Goal: Task Accomplishment & Management: Complete application form

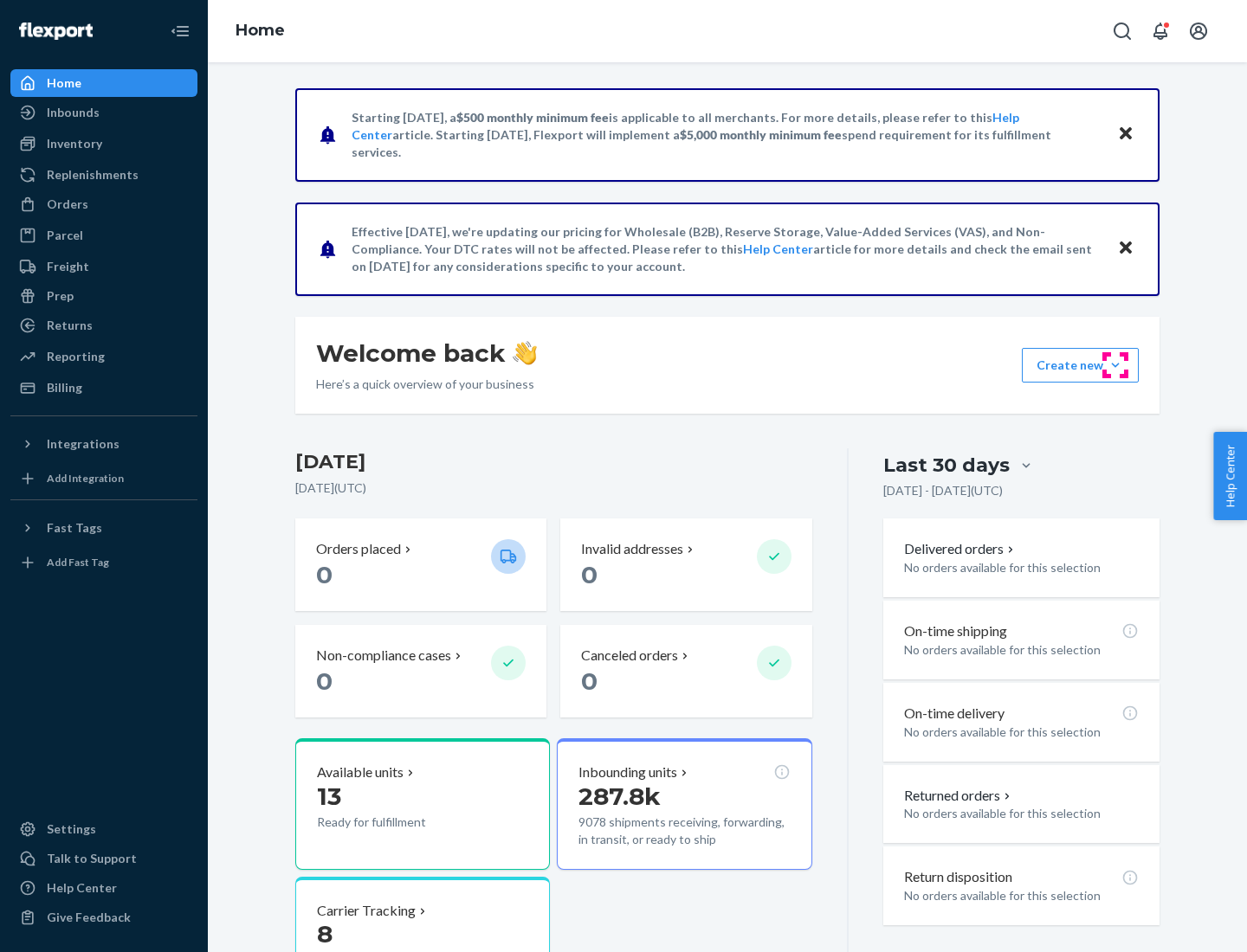
click at [1116, 365] on button "Create new Create new inbound Create new order Create new product" at bounding box center [1080, 365] width 117 height 35
click at [104, 112] on div "Inbounds" at bounding box center [104, 112] width 184 height 24
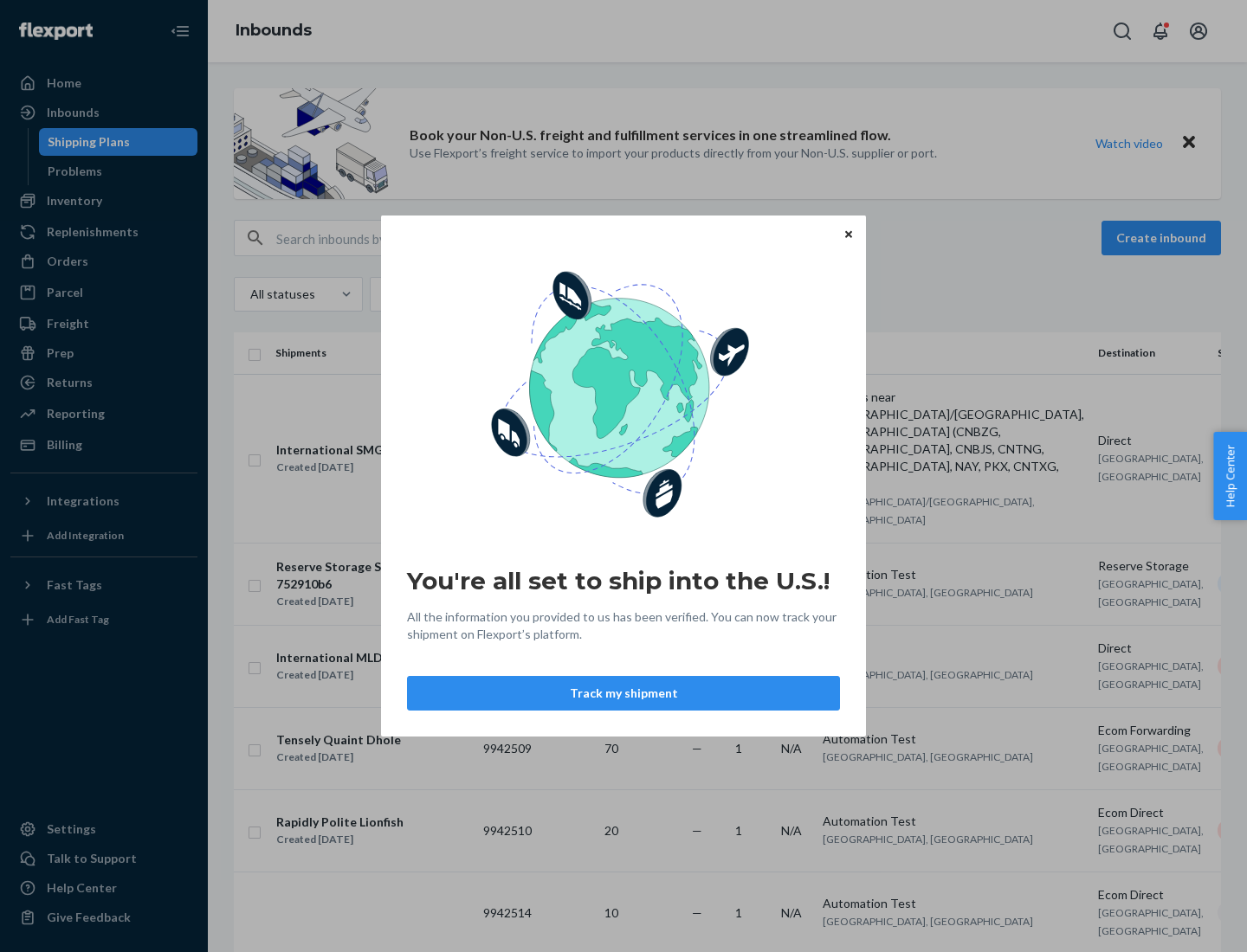
click at [623, 693] on button "Track my shipment" at bounding box center [623, 693] width 433 height 35
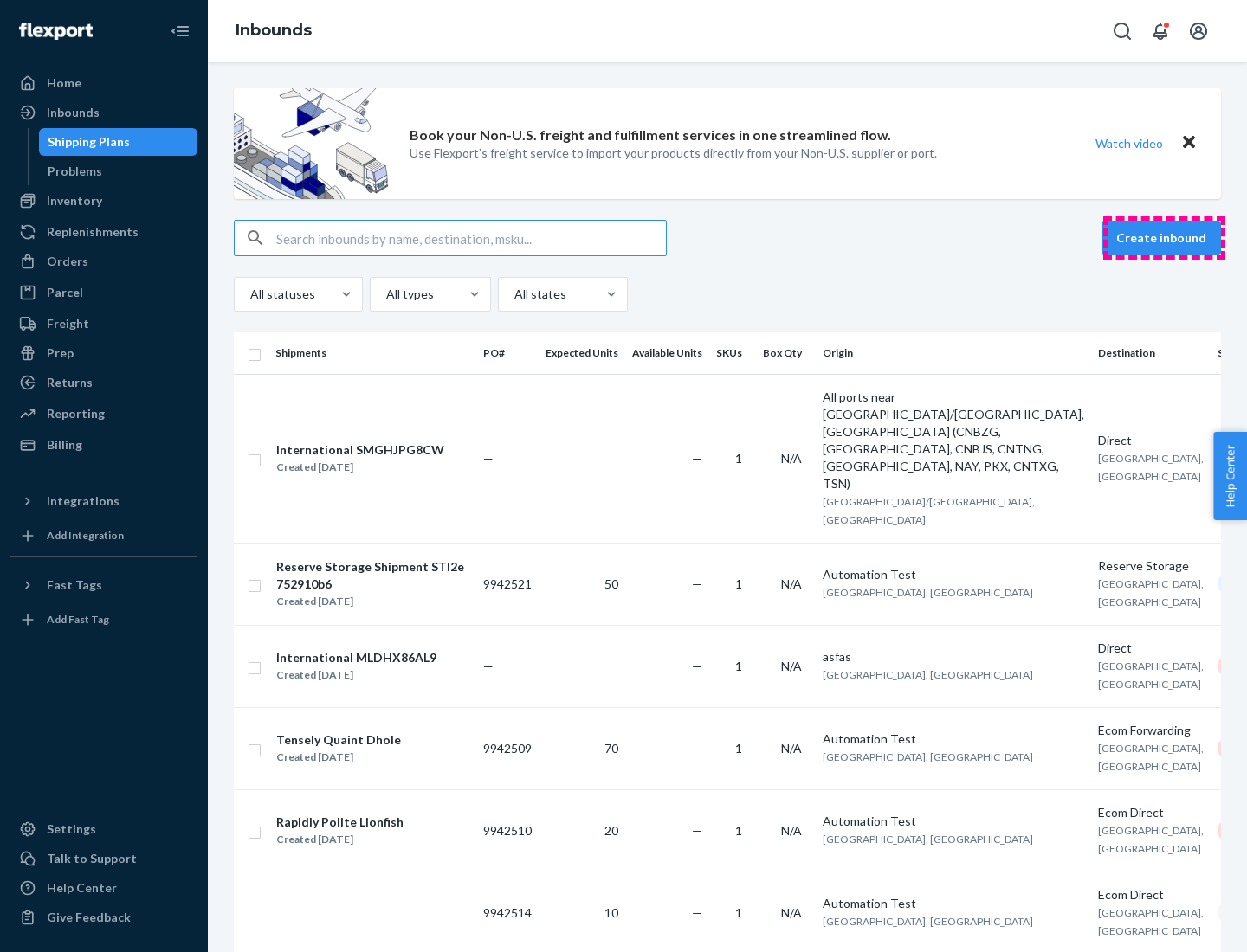
click at [1164, 238] on button "Create inbound" at bounding box center [1161, 237] width 120 height 35
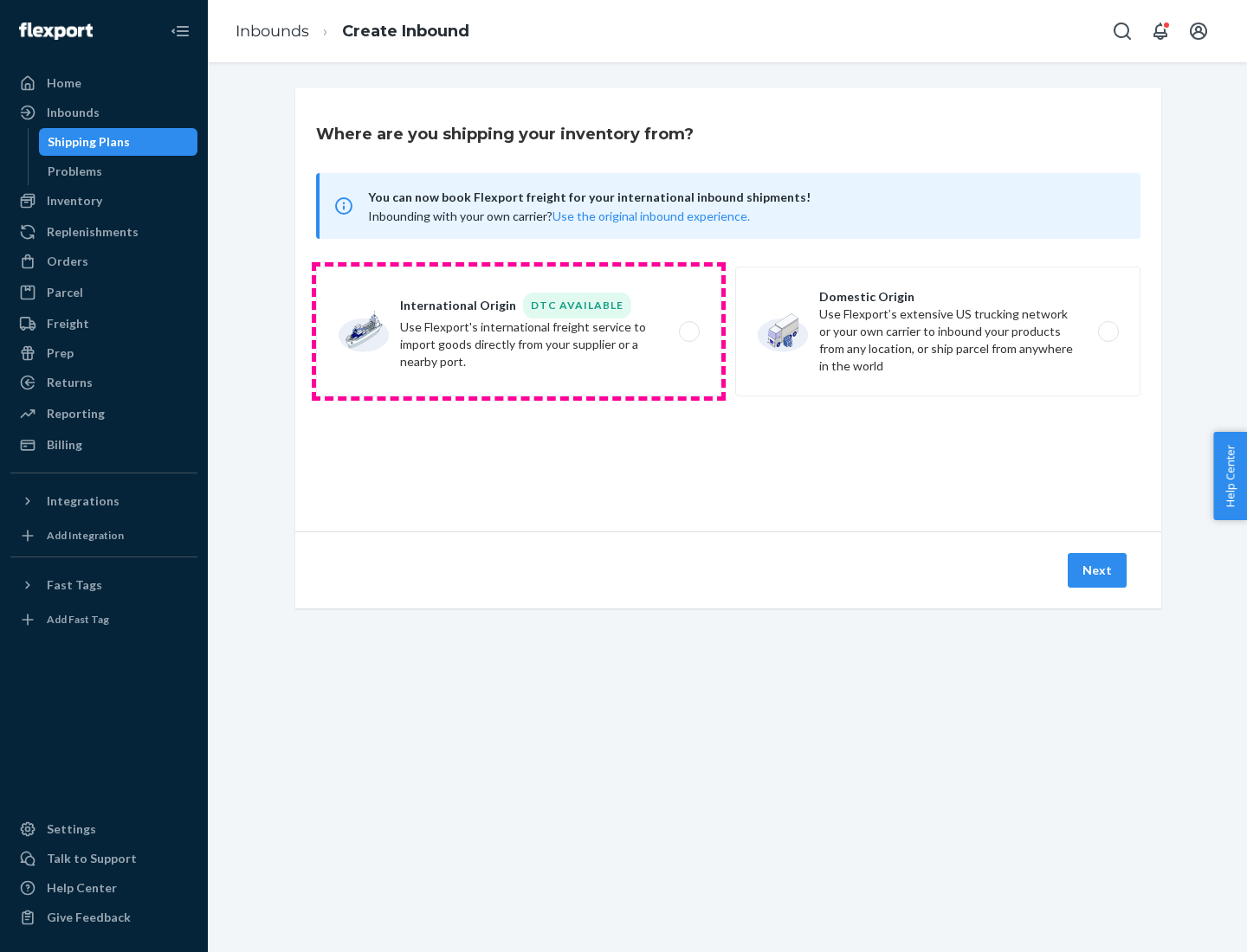
click at [519, 332] on label "International Origin DTC Available Use Flexport's international freight service…" at bounding box center [519, 332] width 405 height 130
click at [688, 332] on input "International Origin DTC Available Use Flexport's international freight service…" at bounding box center [694, 332] width 12 height 12
radio input "true"
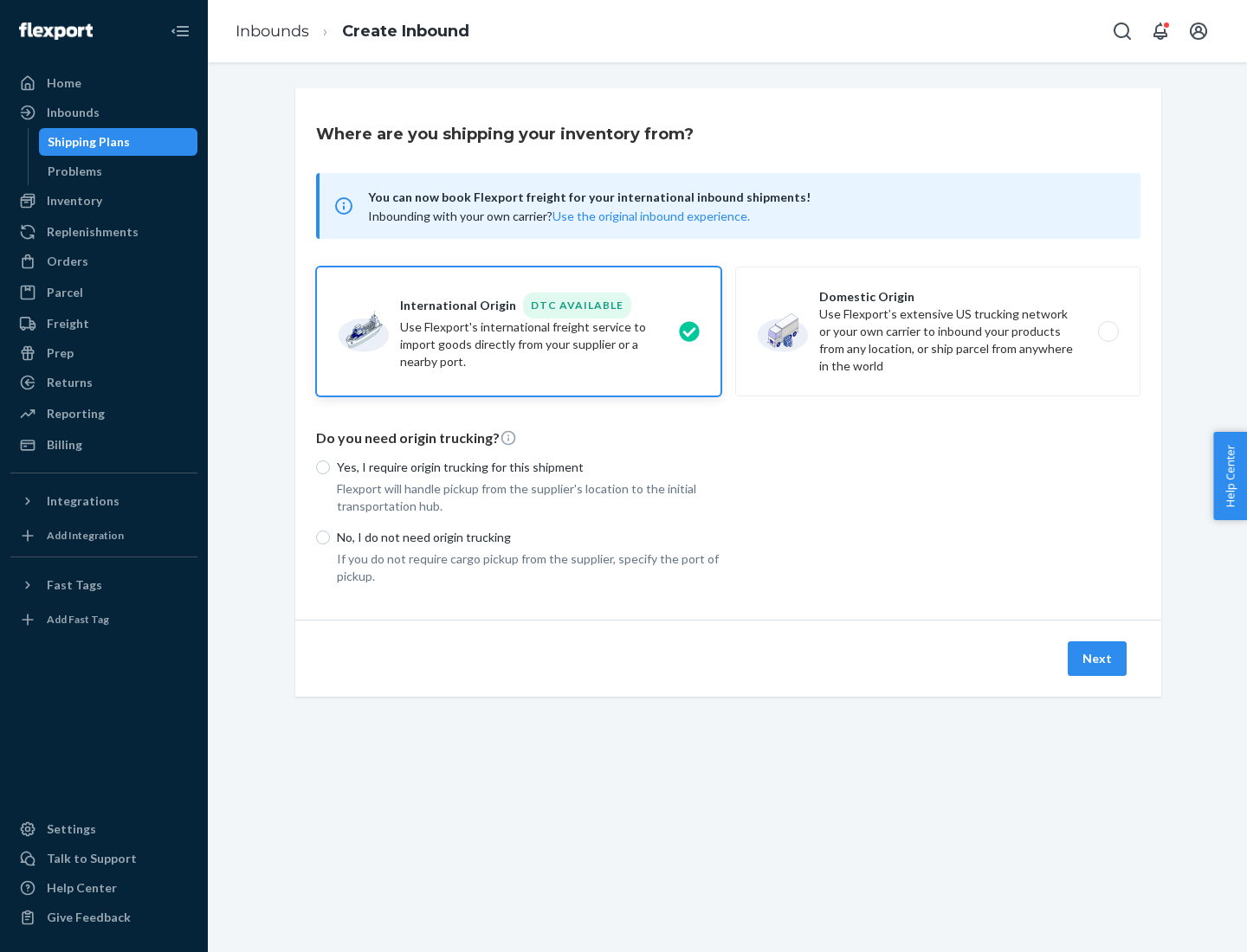
click at [529, 536] on p "No, I do not need origin trucking" at bounding box center [528, 537] width 385 height 17
click at [330, 536] on input "No, I do not need origin trucking" at bounding box center [323, 538] width 14 height 14
radio input "true"
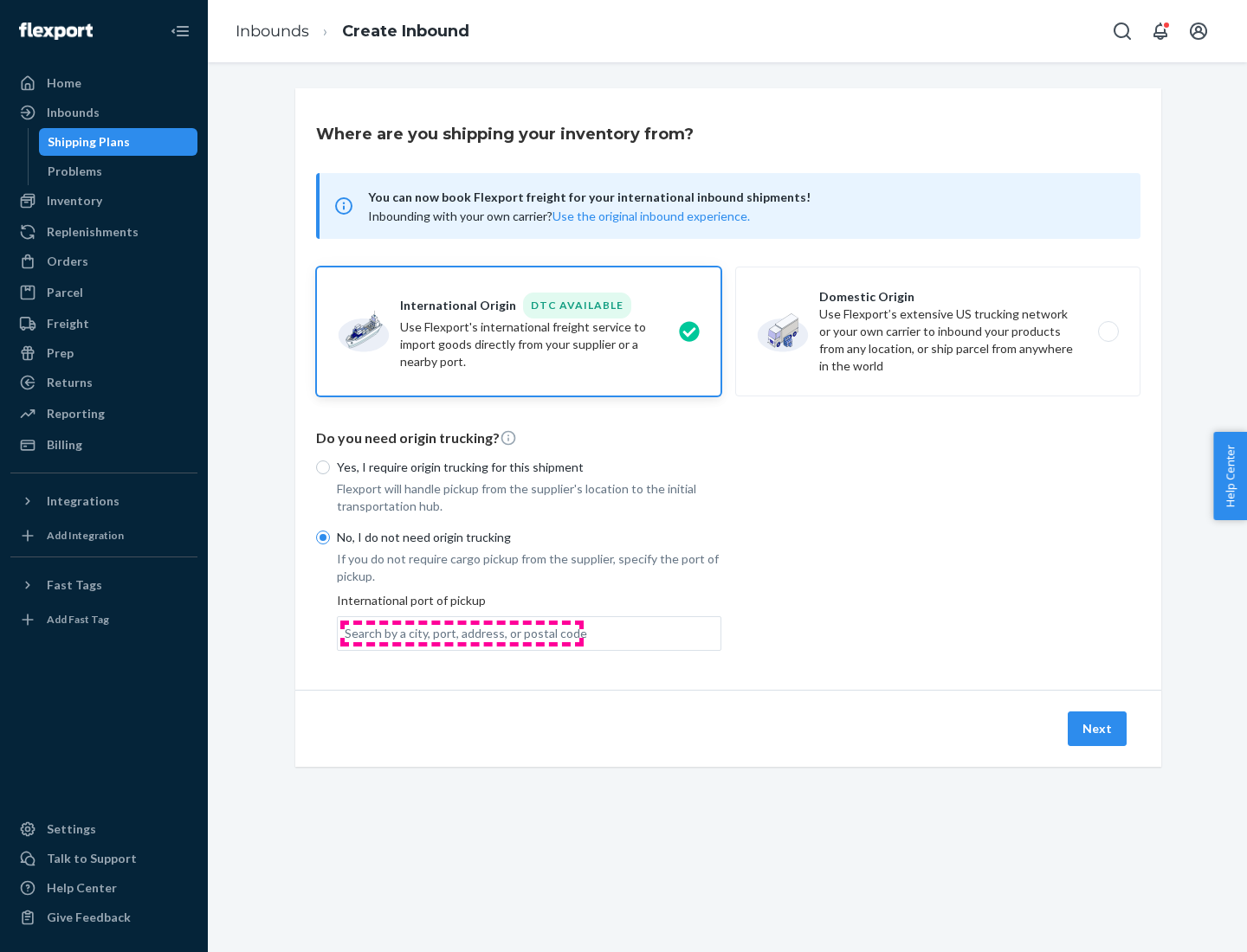
click at [461, 633] on div "Search by a city, port, address, or postal code" at bounding box center [466, 633] width 243 height 17
click at [346, 633] on input "Search by a city, port, address, or postal code" at bounding box center [345, 633] width 2 height 17
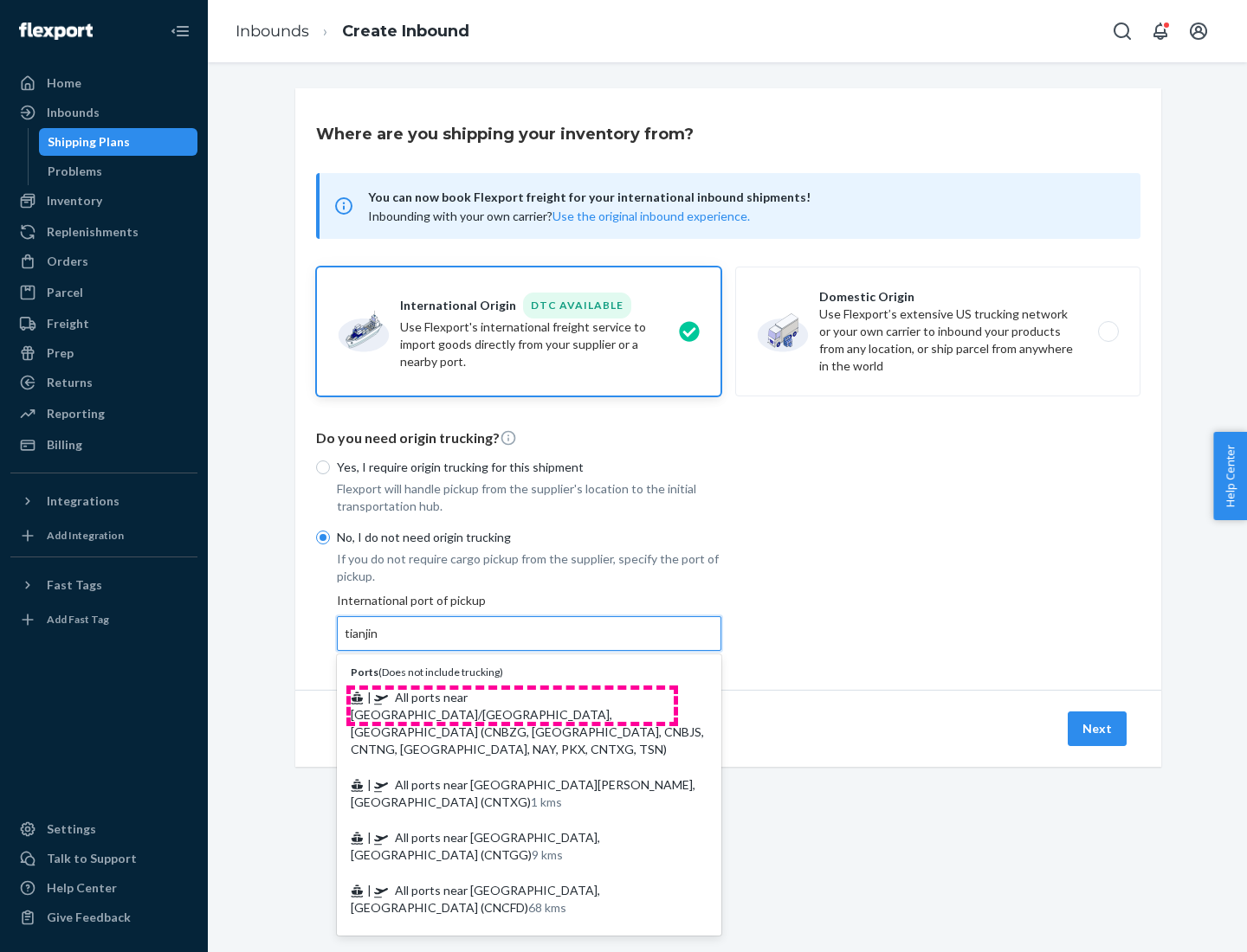
click at [511, 697] on span "| All ports near [GEOGRAPHIC_DATA]/[GEOGRAPHIC_DATA], [GEOGRAPHIC_DATA] (CNBZG,…" at bounding box center [528, 723] width 353 height 67
click at [380, 642] on input "tianjin" at bounding box center [362, 633] width 36 height 17
type input "All ports near [GEOGRAPHIC_DATA]/[GEOGRAPHIC_DATA], [GEOGRAPHIC_DATA] (CNBZG, […"
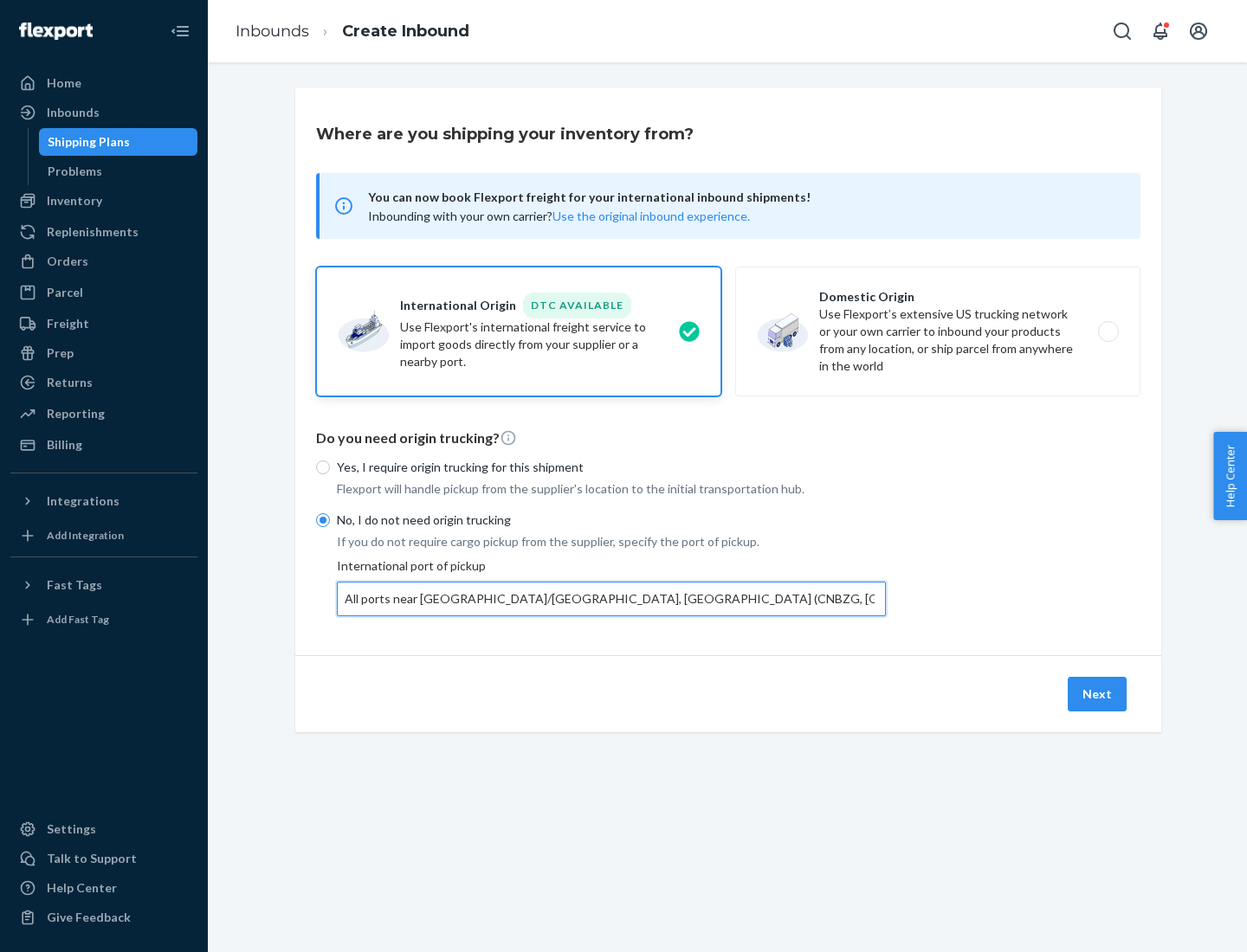
click at [1098, 693] on button "Next" at bounding box center [1097, 694] width 59 height 35
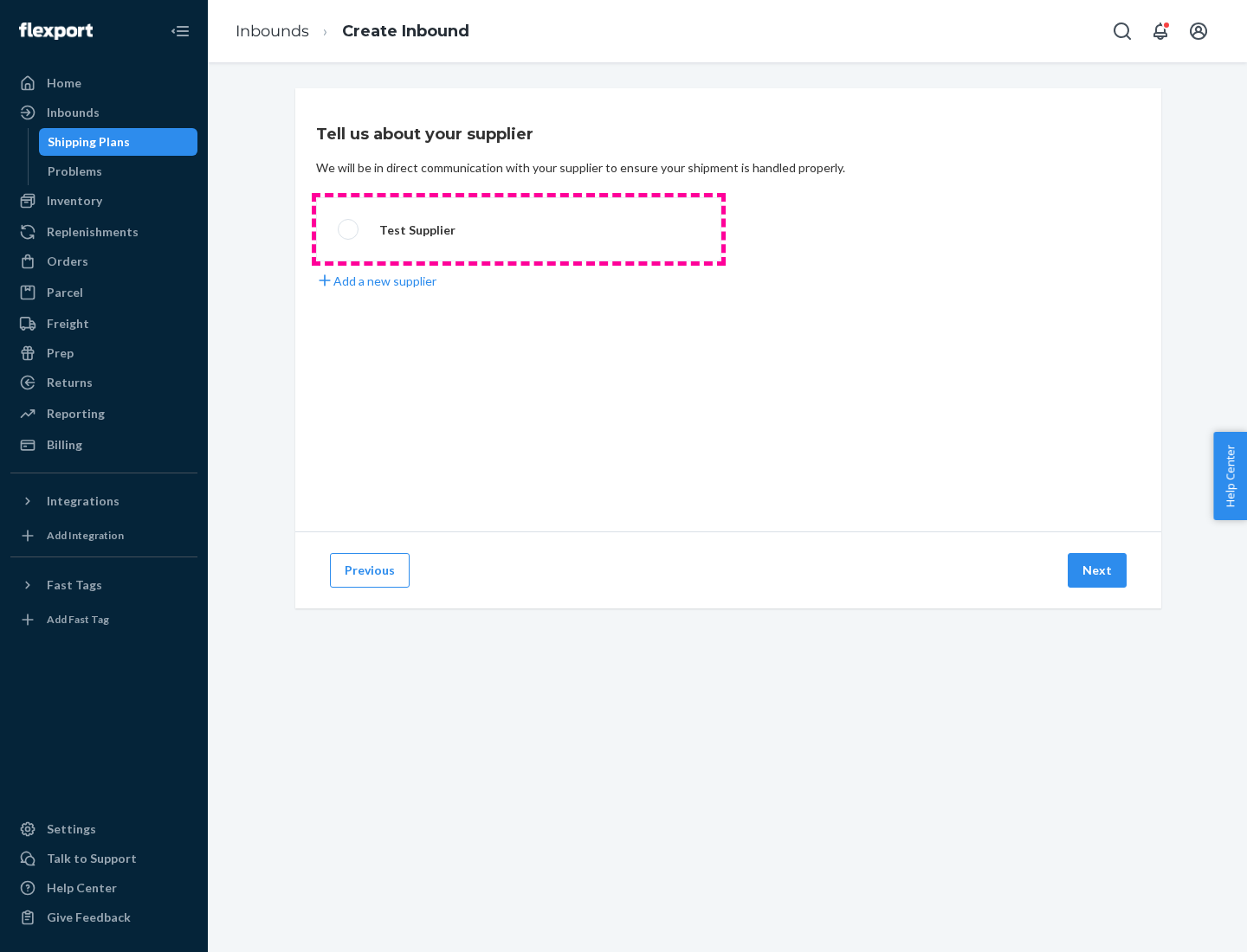
click at [519, 229] on label "Test Supplier" at bounding box center [519, 229] width 405 height 64
click at [349, 229] on input "Test Supplier" at bounding box center [343, 229] width 12 height 12
radio input "true"
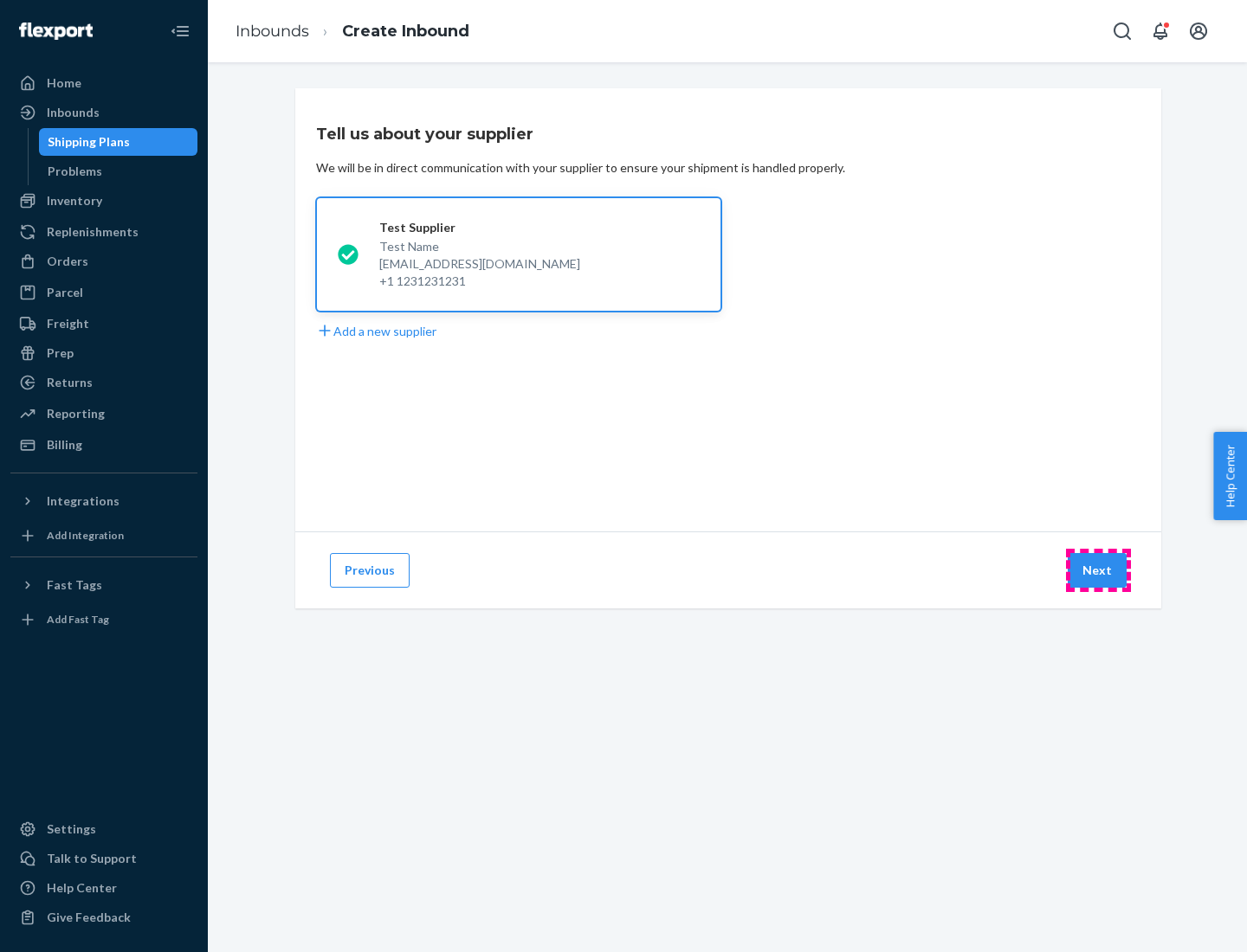
click at [1098, 570] on button "Next" at bounding box center [1097, 570] width 59 height 35
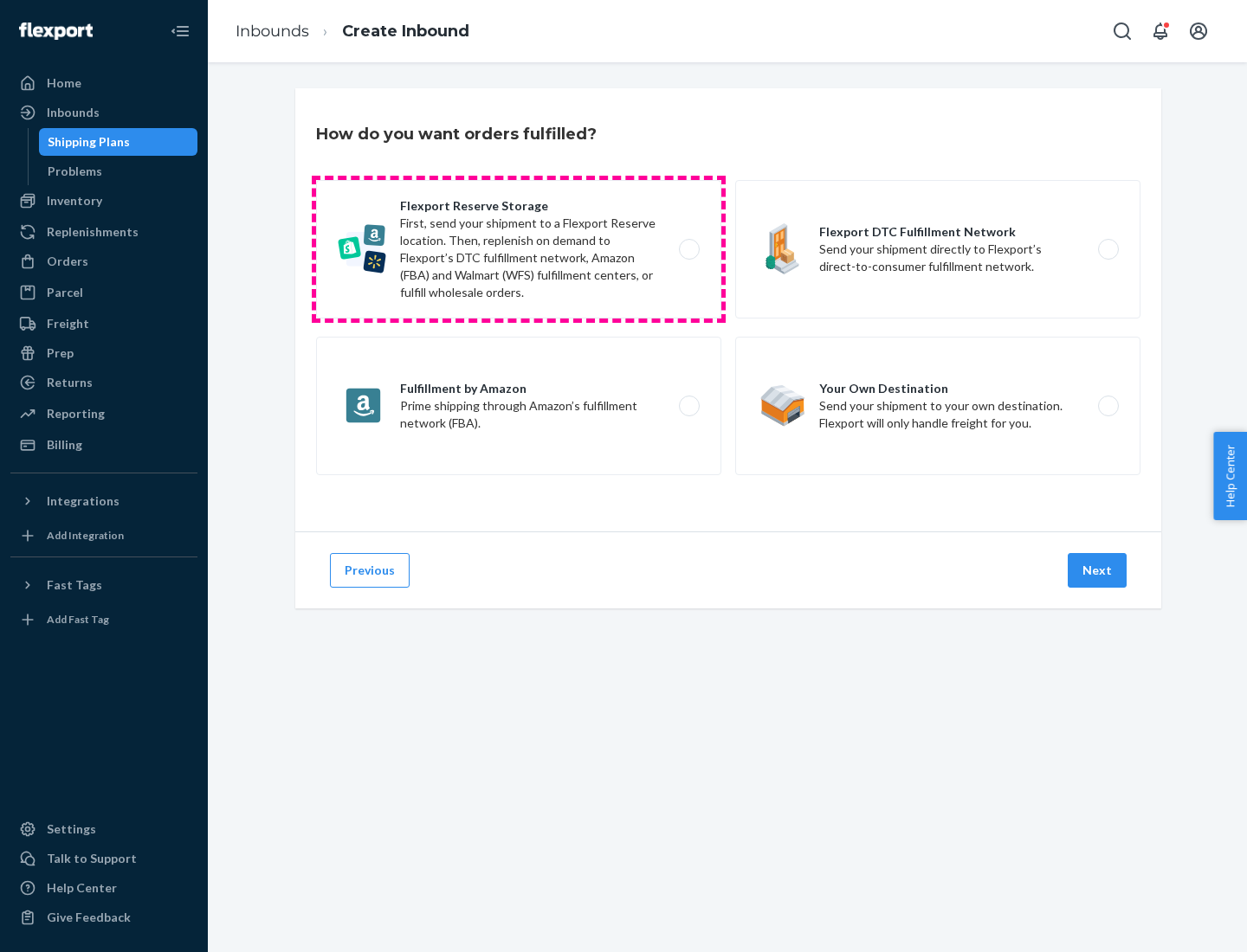
click at [519, 249] on label "Flexport Reserve Storage First, send your shipment to a Flexport Reserve locati…" at bounding box center [519, 249] width 405 height 138
click at [688, 249] on input "Flexport Reserve Storage First, send your shipment to a Flexport Reserve locati…" at bounding box center [694, 250] width 12 height 12
radio input "true"
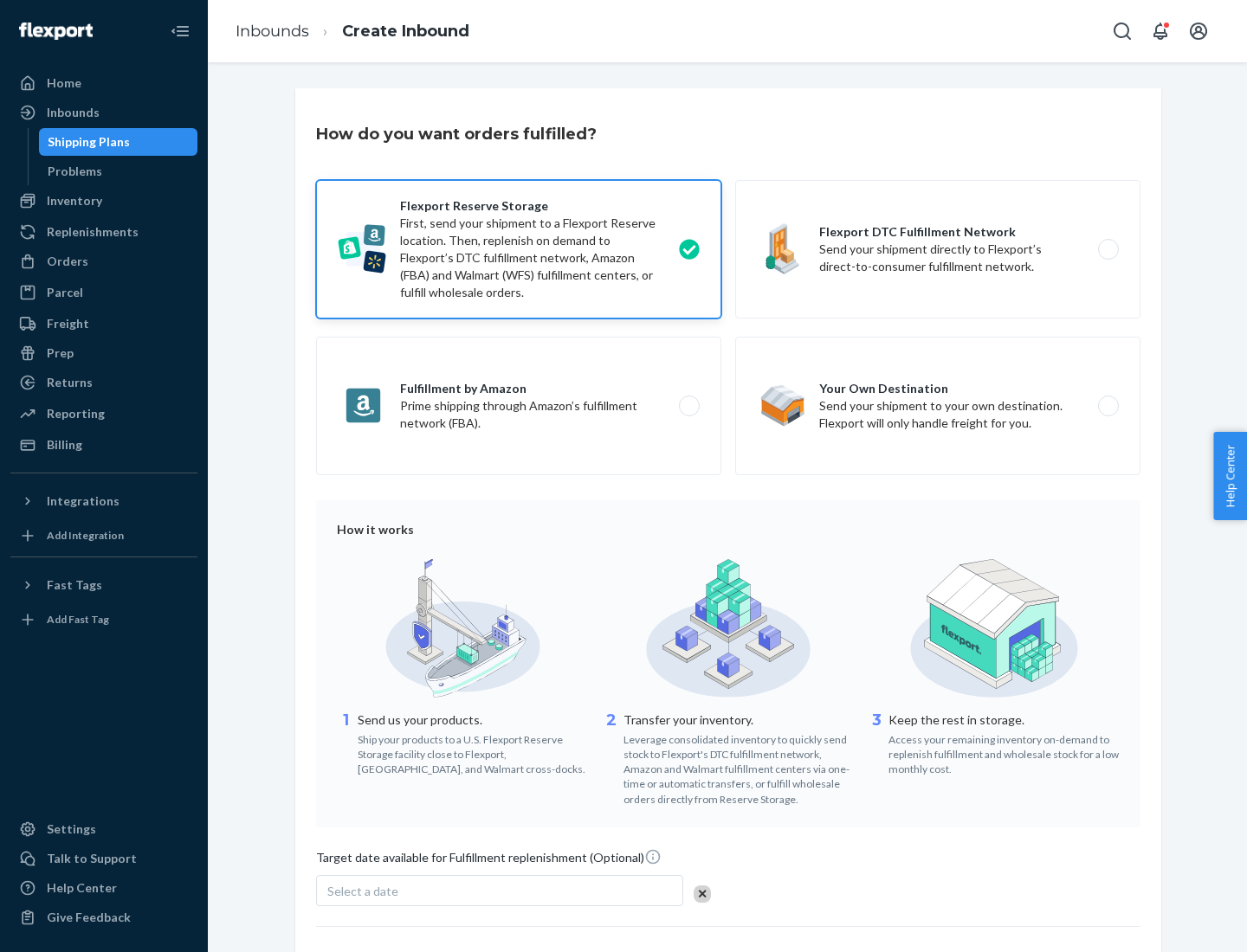
scroll to position [142, 0]
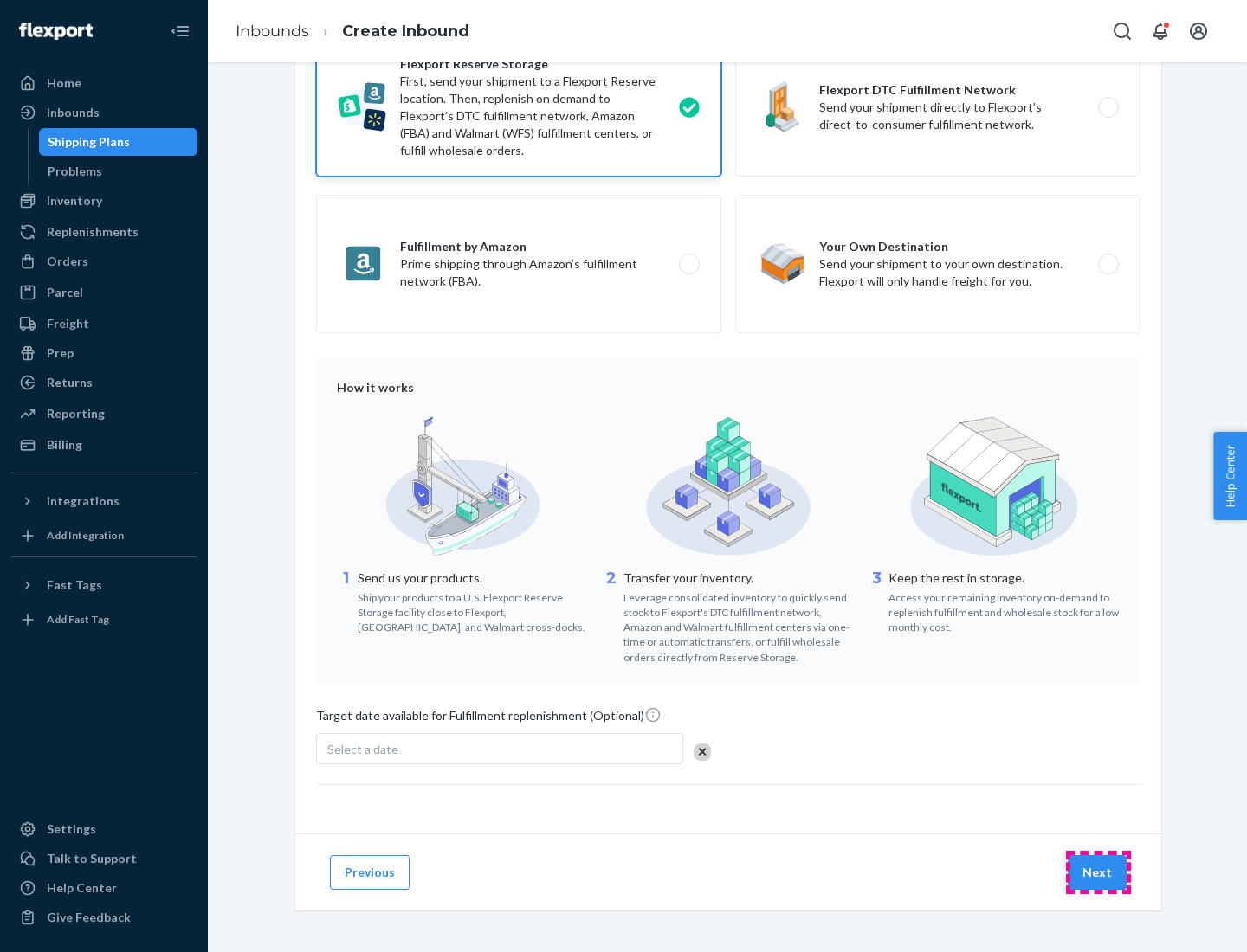
click at [1098, 872] on button "Next" at bounding box center [1097, 872] width 59 height 35
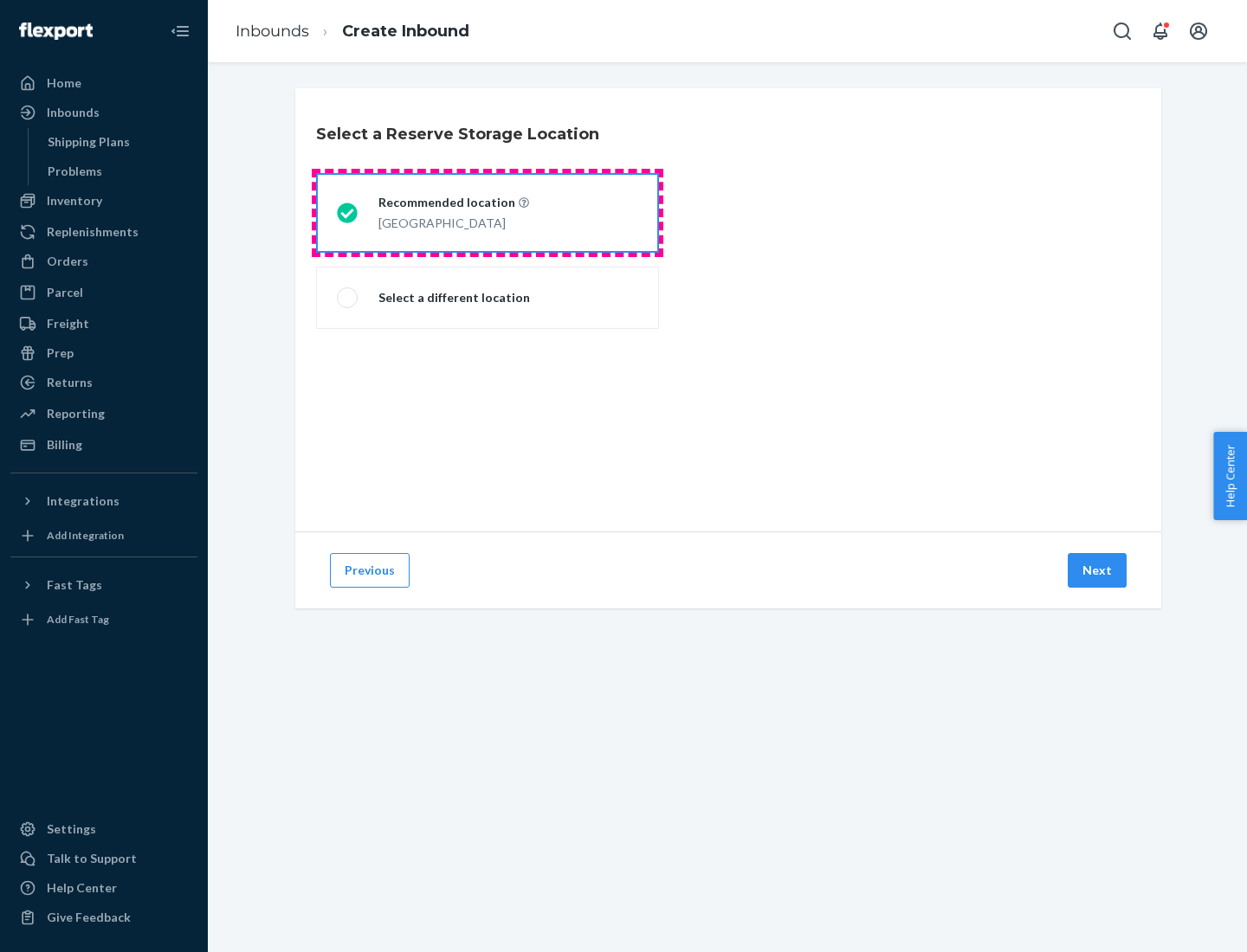
click at [487, 213] on div "[GEOGRAPHIC_DATA]" at bounding box center [453, 221] width 151 height 21
click at [348, 213] on input "Recommended location [GEOGRAPHIC_DATA]" at bounding box center [342, 213] width 12 height 12
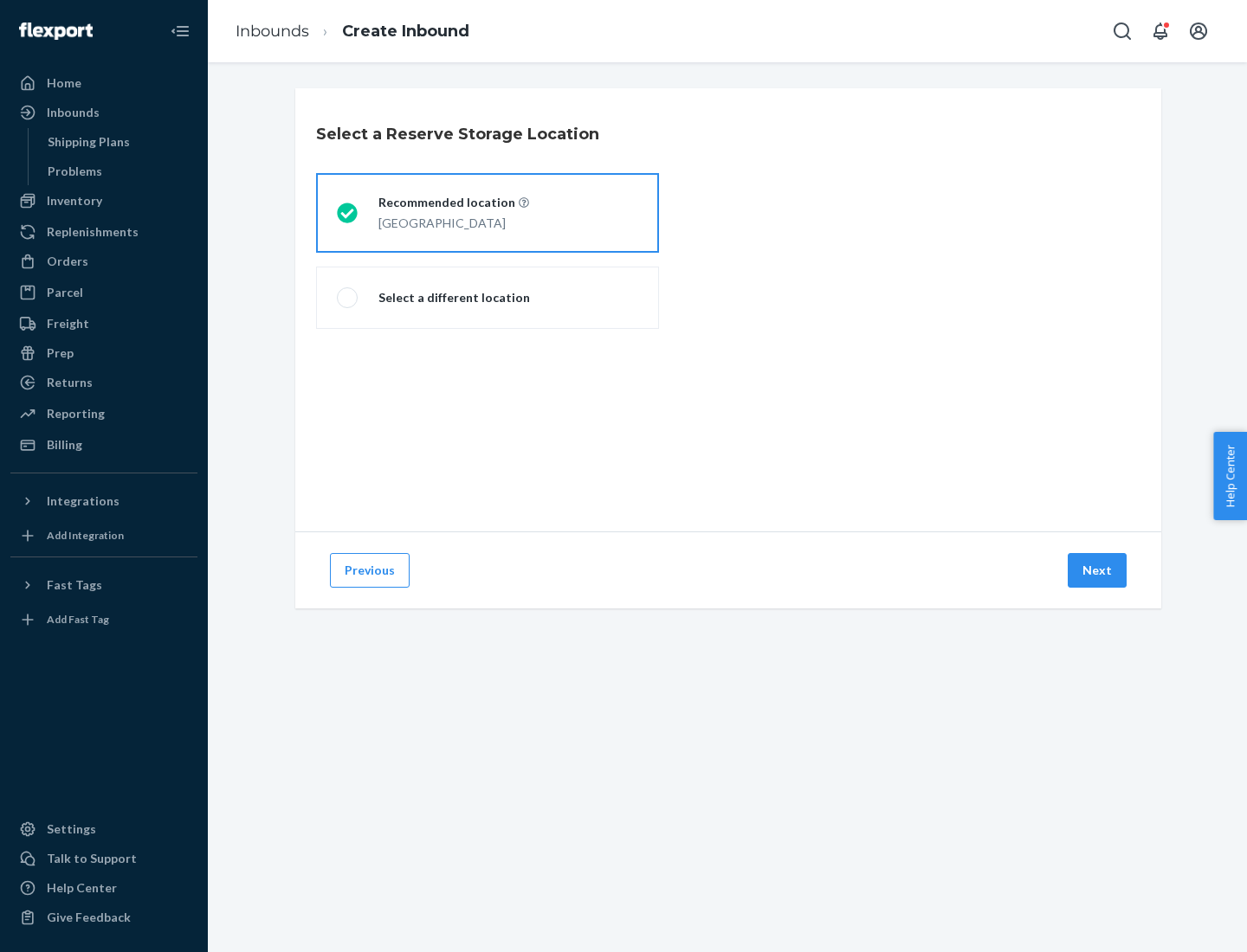
click at [1098, 570] on button "Next" at bounding box center [1097, 570] width 59 height 35
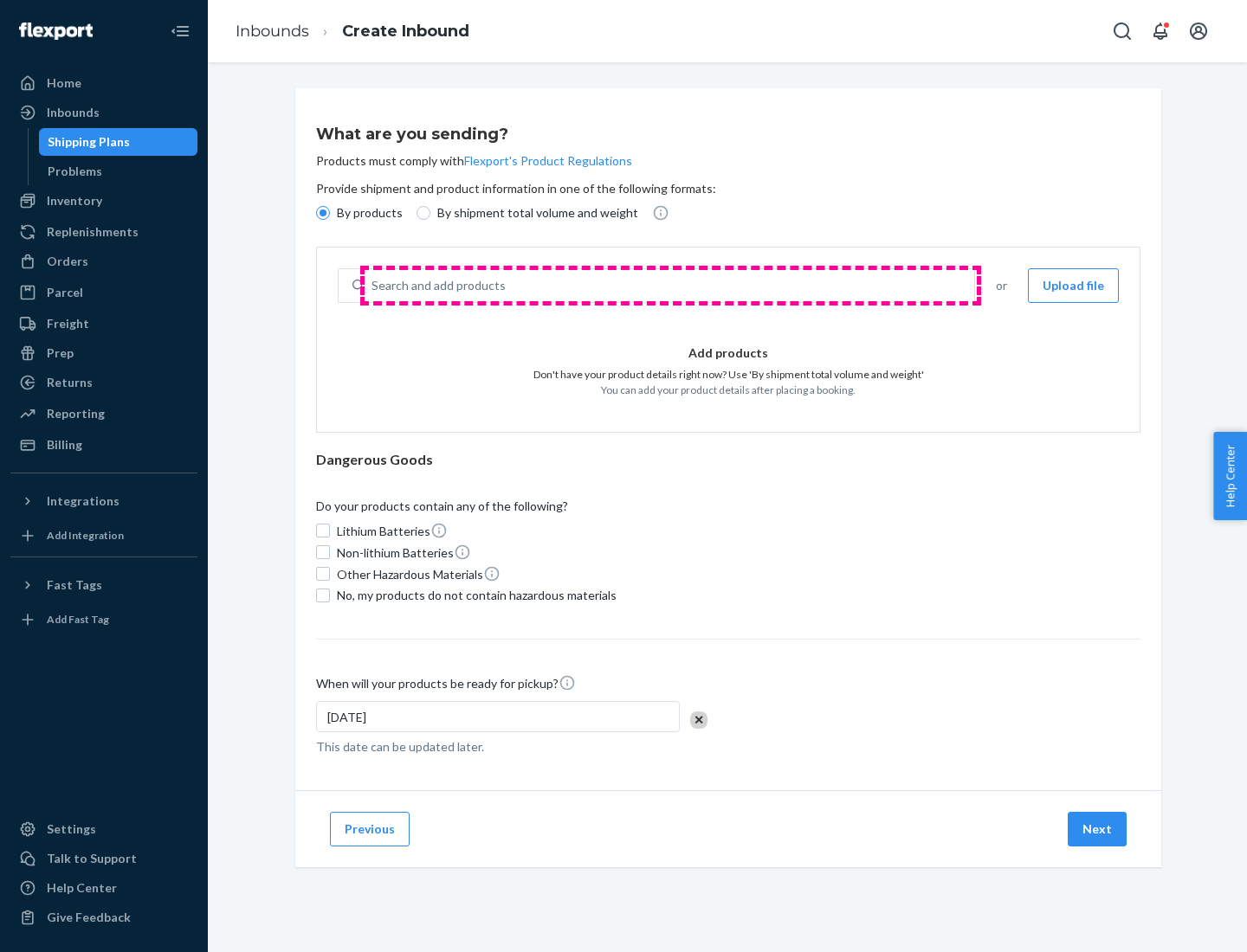
click at [670, 286] on div "Search and add products" at bounding box center [669, 286] width 610 height 31
click at [373, 286] on input "Search and add products" at bounding box center [372, 285] width 2 height 17
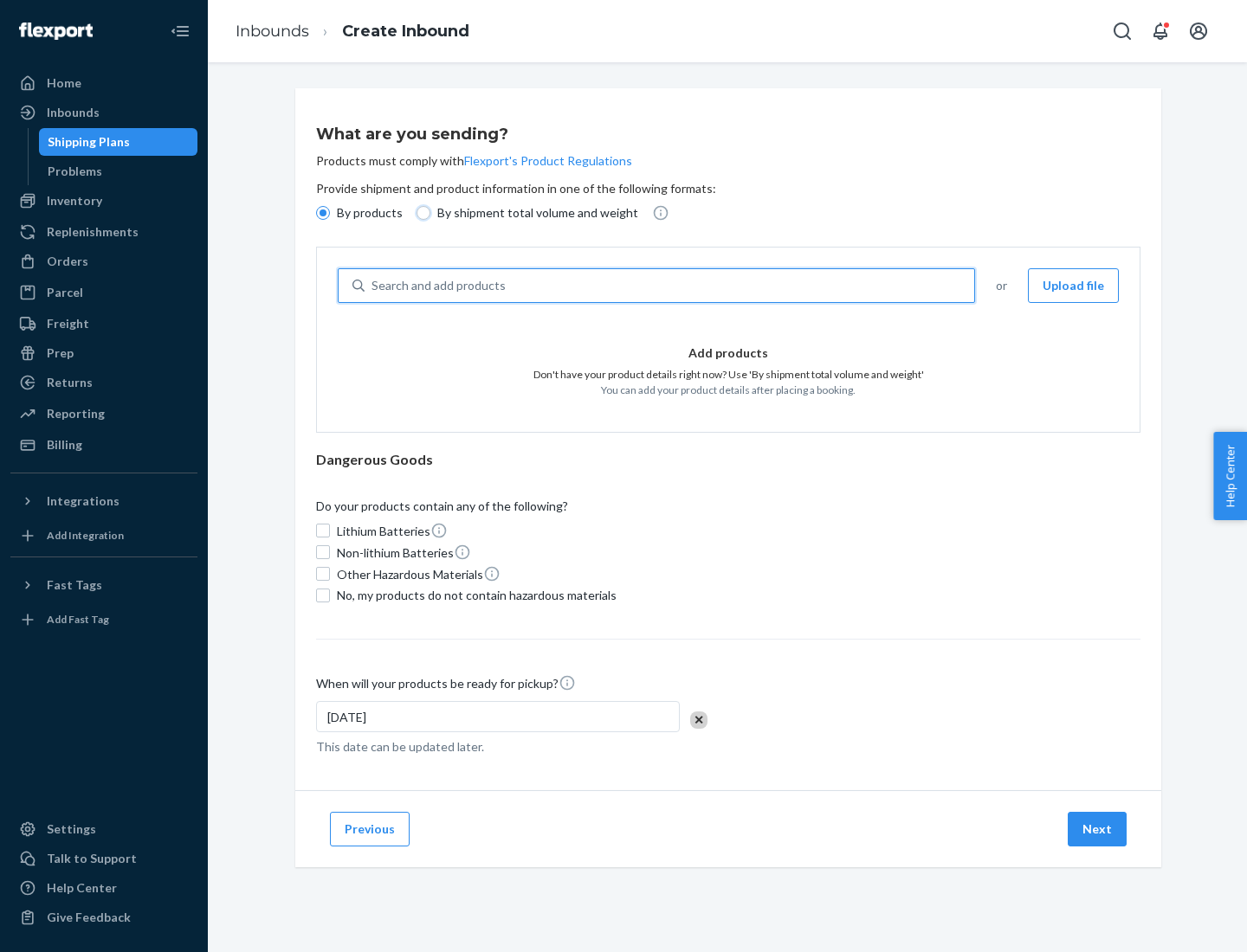
click at [420, 213] on input "By shipment total volume and weight" at bounding box center [424, 213] width 14 height 14
radio input "true"
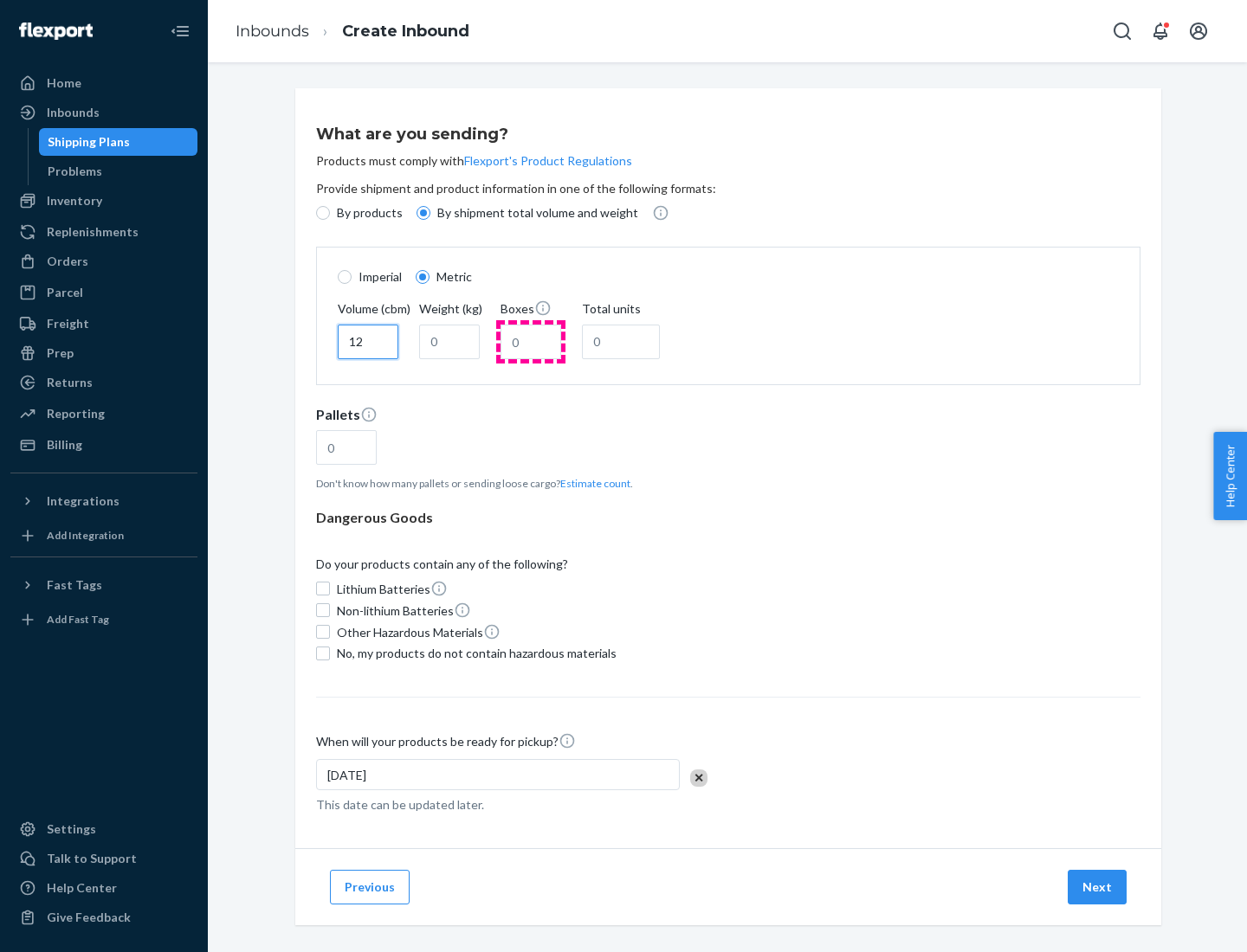
type input "12"
type input "22"
type input "222"
type input "121"
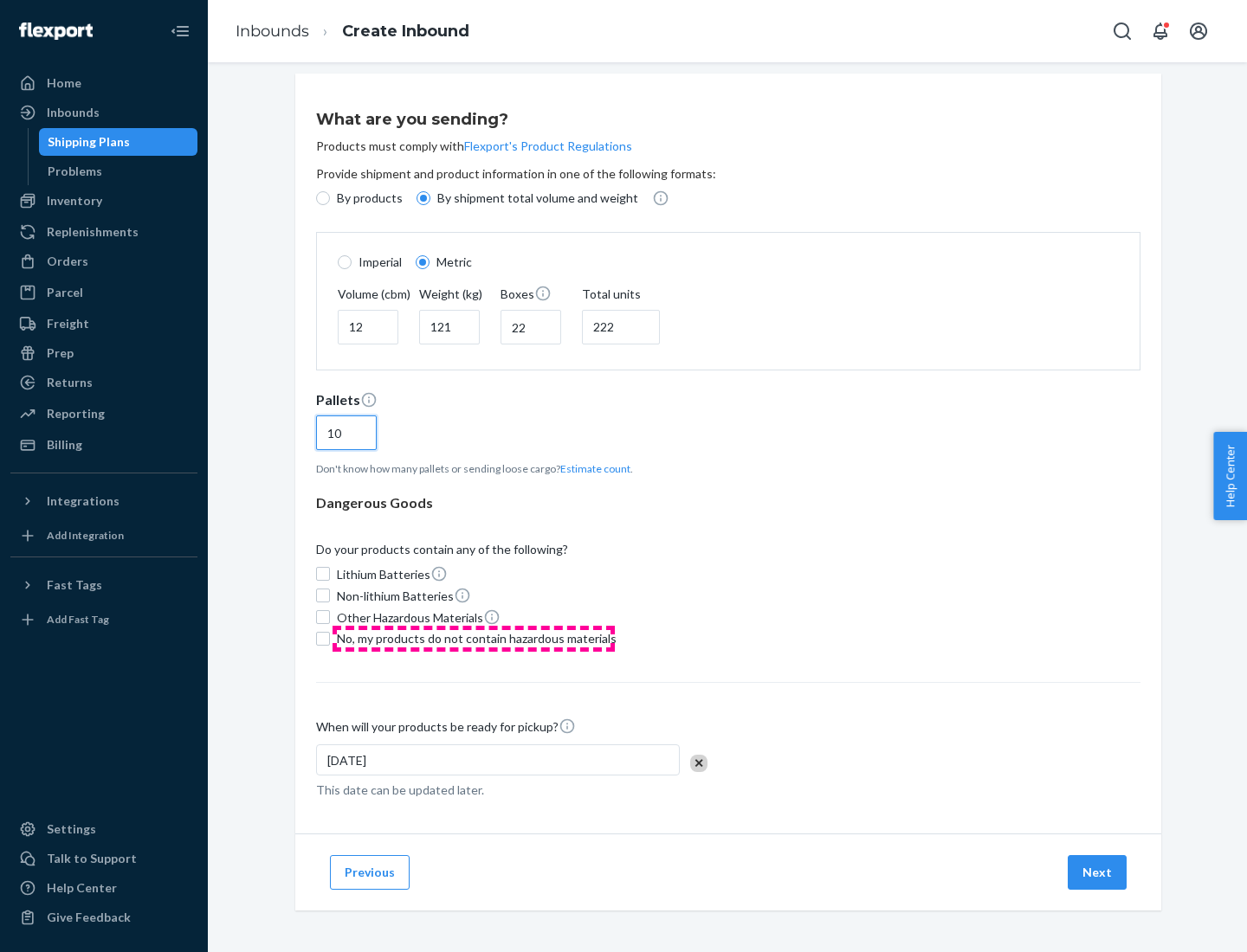
type input "10"
click at [474, 638] on span "No, my products do not contain hazardous materials" at bounding box center [476, 638] width 279 height 17
click at [330, 638] on input "No, my products do not contain hazardous materials" at bounding box center [323, 639] width 14 height 14
checkbox input "true"
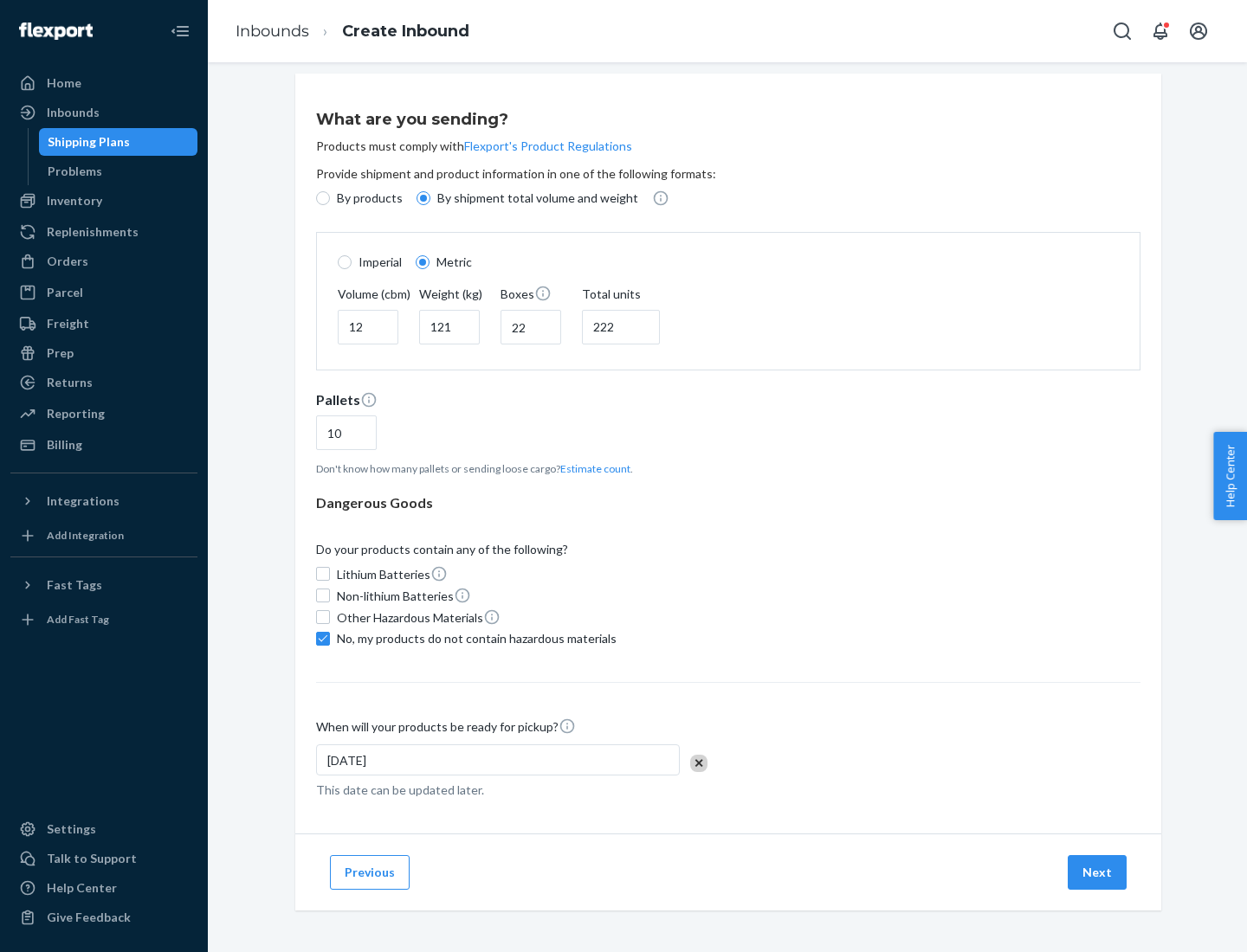
click at [1098, 872] on button "Next" at bounding box center [1097, 872] width 59 height 35
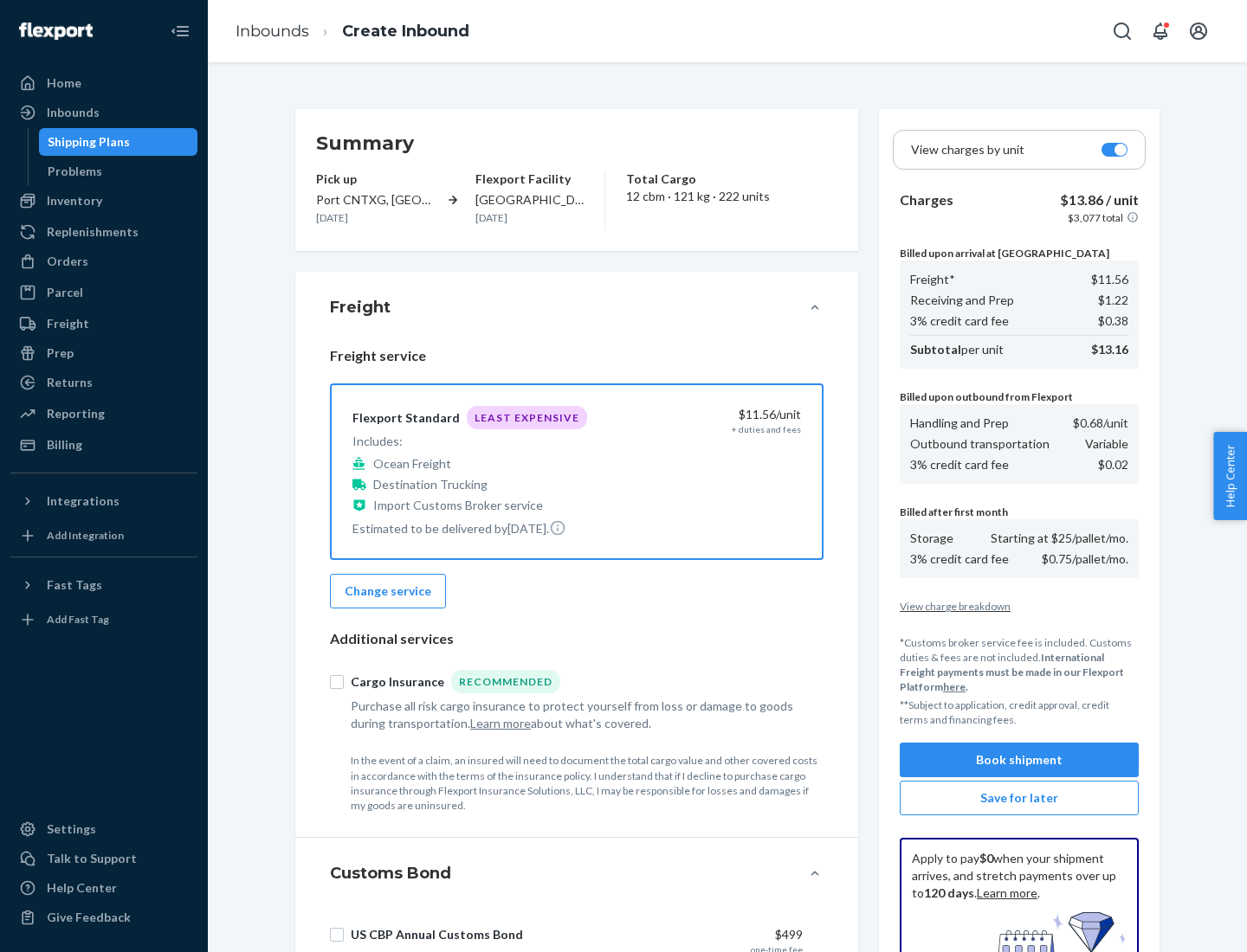
scroll to position [252, 0]
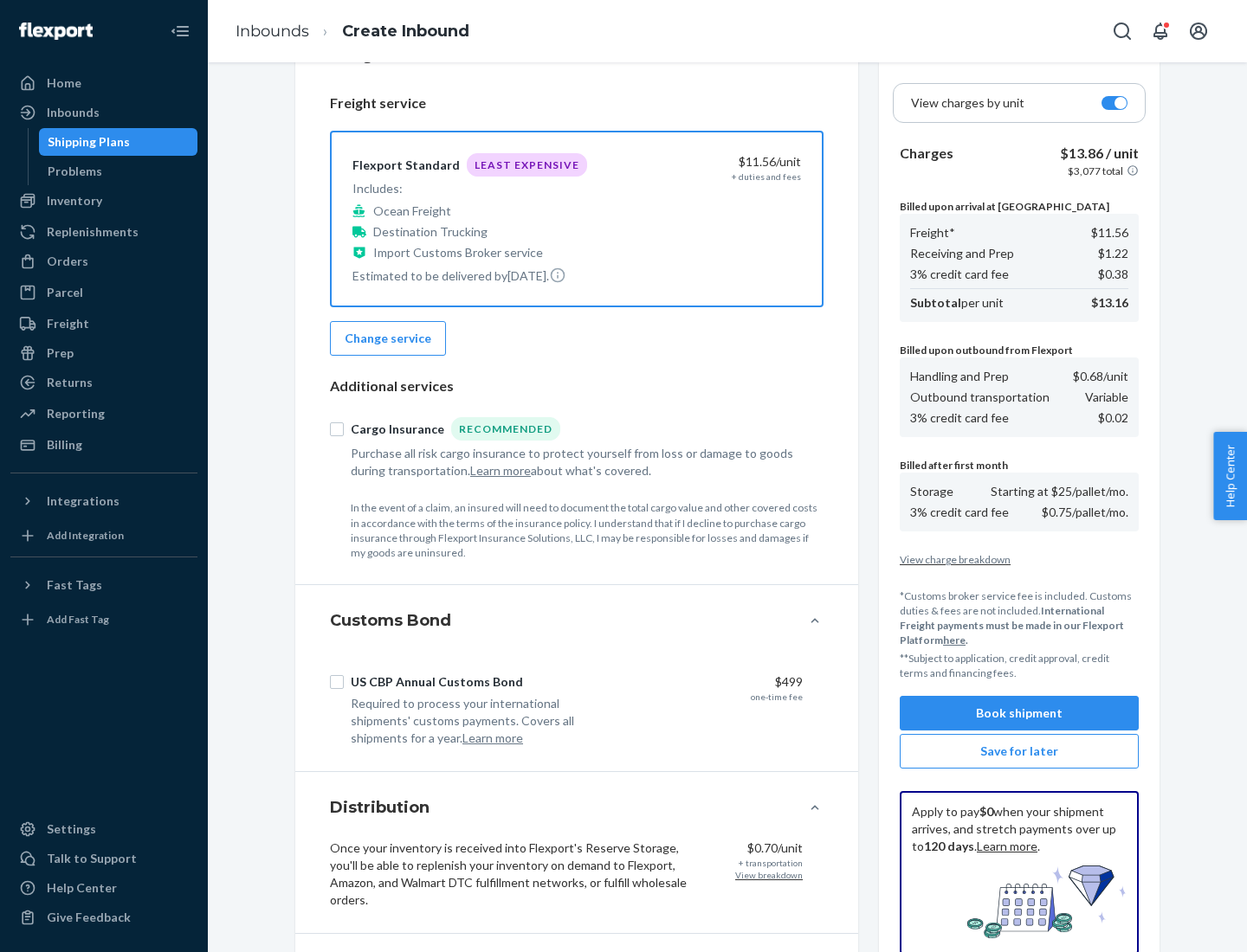
click at [1019, 713] on button "Book shipment" at bounding box center [1019, 713] width 239 height 35
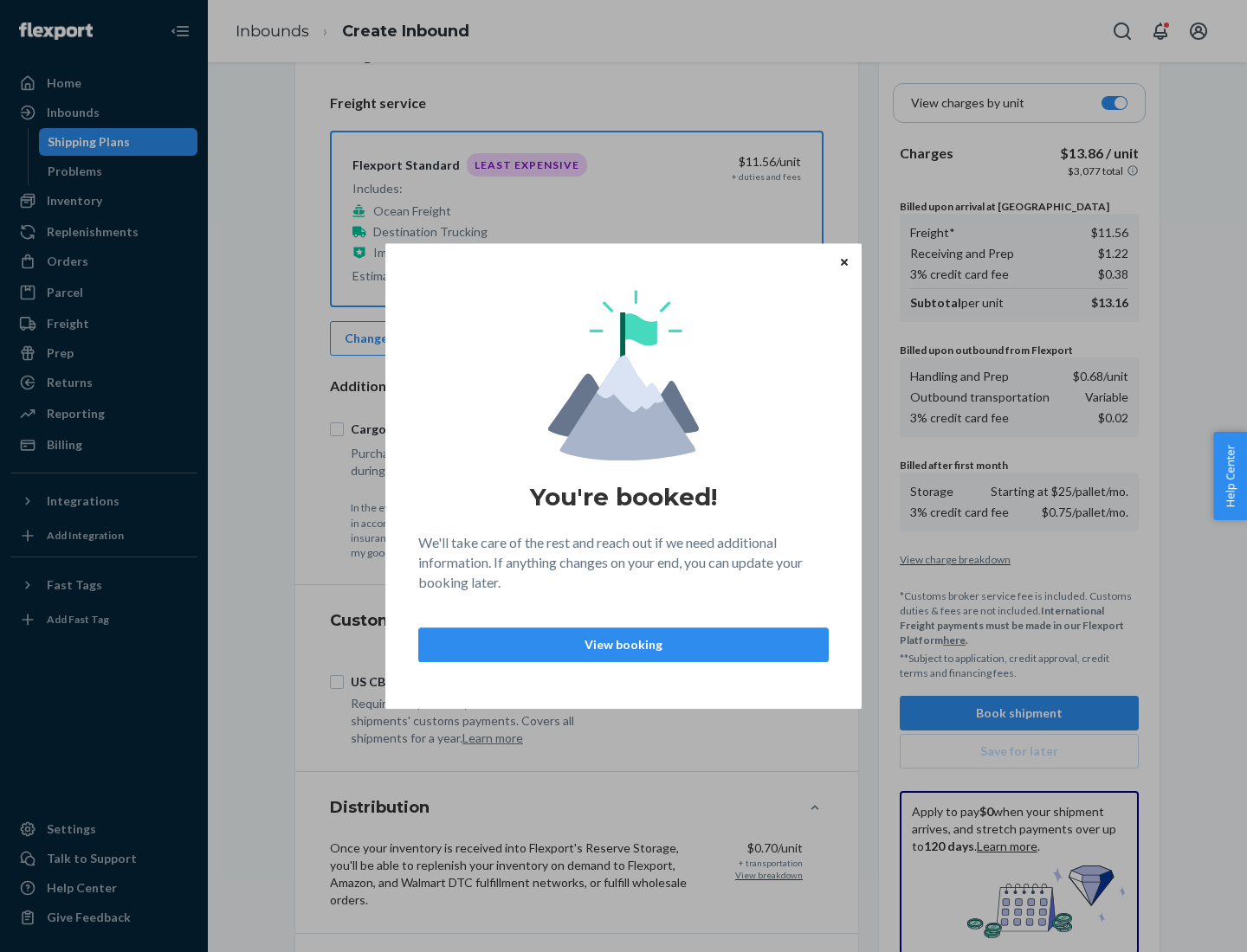
click at [623, 644] on p "View booking" at bounding box center [623, 644] width 381 height 17
